Goal: Browse casually

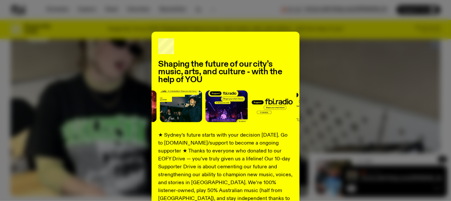
scroll to position [100, 0]
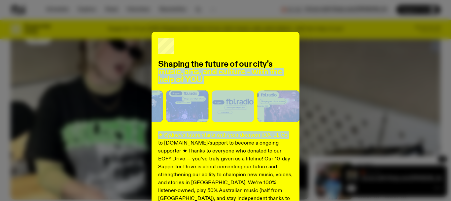
drag, startPoint x: 290, startPoint y: 47, endPoint x: 285, endPoint y: 137, distance: 90.1
click at [285, 137] on div "Shaping the future of our city’s music, arts, and culture - with the help of YO…" at bounding box center [226, 168] width 148 height 272
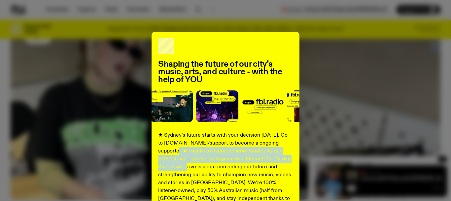
drag, startPoint x: 293, startPoint y: 145, endPoint x: 294, endPoint y: 156, distance: 10.6
click at [294, 156] on div "Shaping the future of our city’s music, arts, and culture - with the help of YO…" at bounding box center [226, 168] width 148 height 272
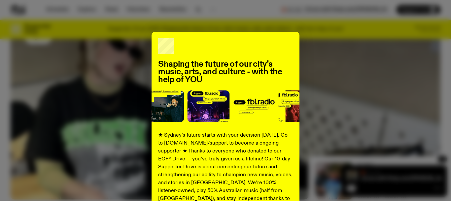
click at [297, 142] on div "Shaping the future of our city’s music, arts, and culture - with the help of YO…" at bounding box center [226, 168] width 148 height 272
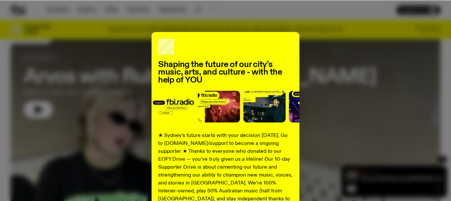
scroll to position [28, 0]
